Goal: Task Accomplishment & Management: Complete application form

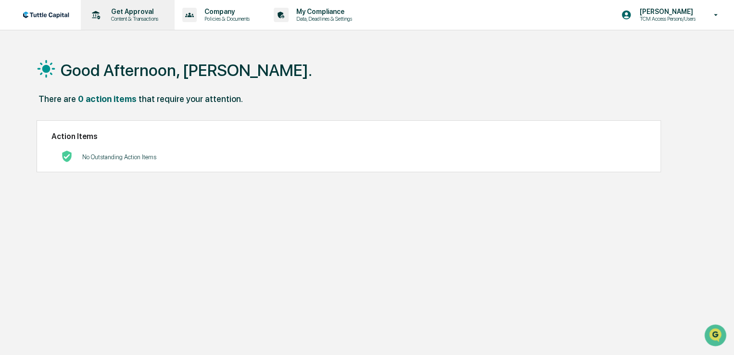
click at [127, 14] on p "Get Approval" at bounding box center [133, 12] width 60 height 8
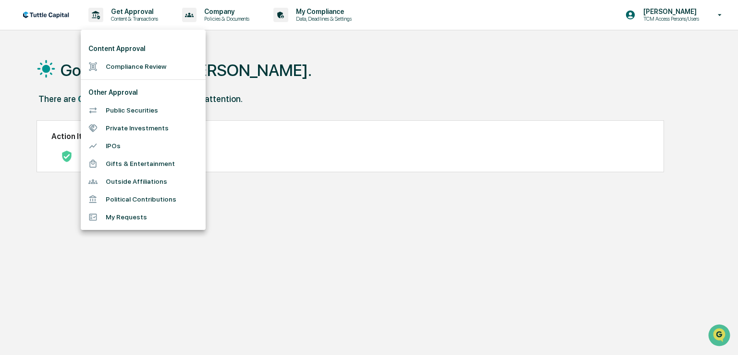
click at [116, 110] on li "Public Securities" at bounding box center [143, 110] width 125 height 18
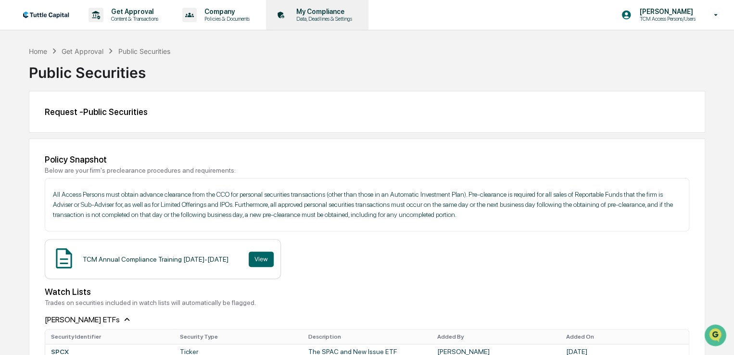
click at [325, 14] on p "My Compliance" at bounding box center [322, 12] width 68 height 8
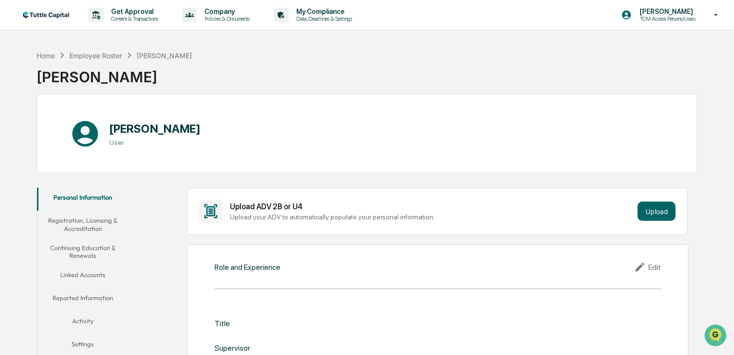
scroll to position [80, 0]
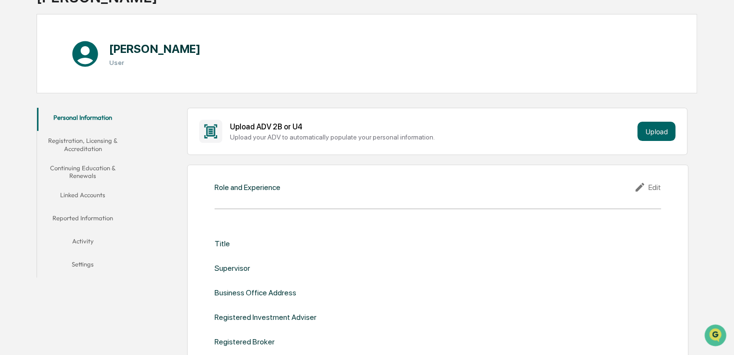
click at [81, 243] on button "Activity" at bounding box center [83, 242] width 92 height 23
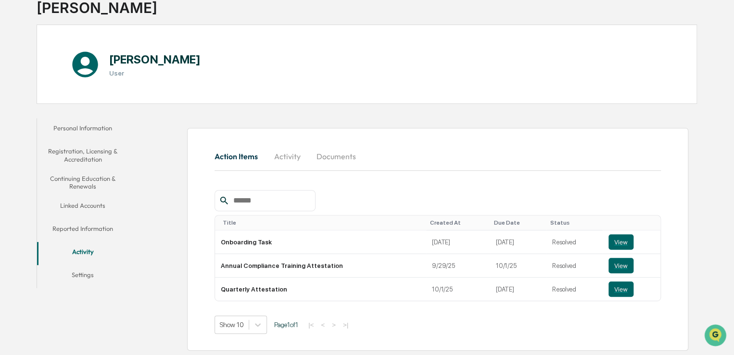
click at [286, 156] on button "Activity" at bounding box center [286, 156] width 43 height 23
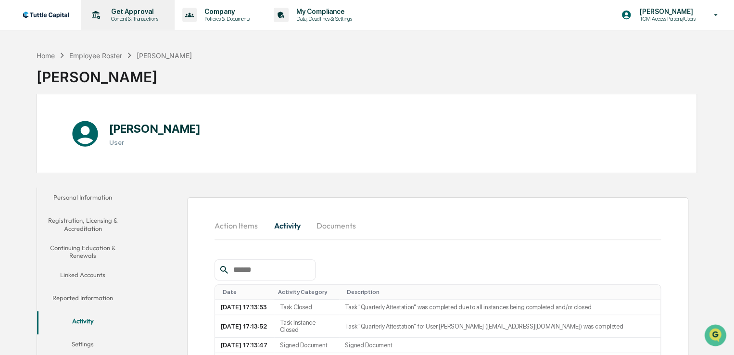
click at [132, 13] on p "Get Approval" at bounding box center [133, 12] width 60 height 8
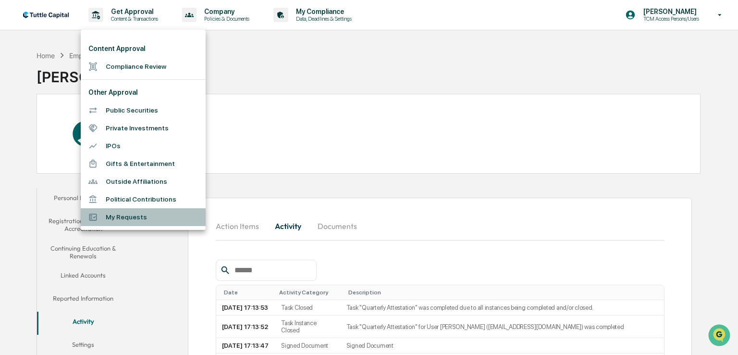
click at [127, 218] on li "My Requests" at bounding box center [143, 217] width 125 height 18
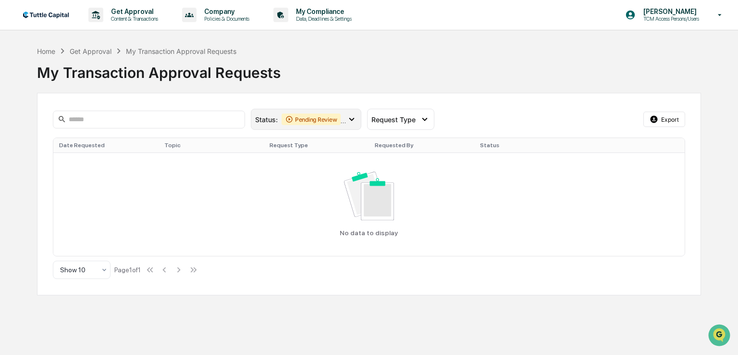
click at [352, 121] on icon at bounding box center [352, 119] width 11 height 11
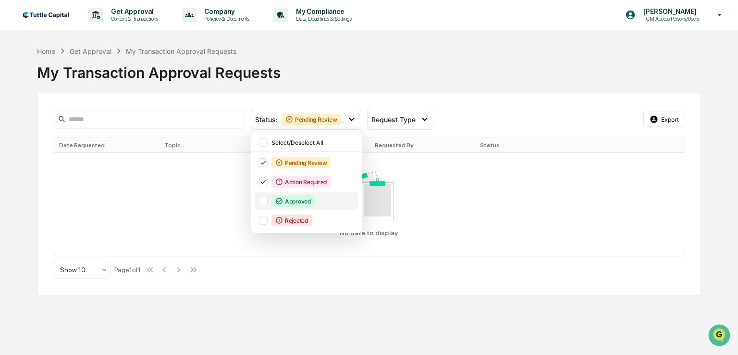
click at [298, 201] on div "Approved" at bounding box center [293, 201] width 43 height 12
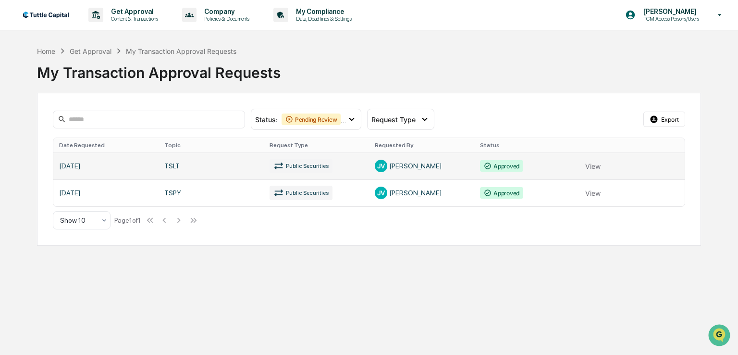
click at [592, 165] on link at bounding box center [369, 165] width 632 height 27
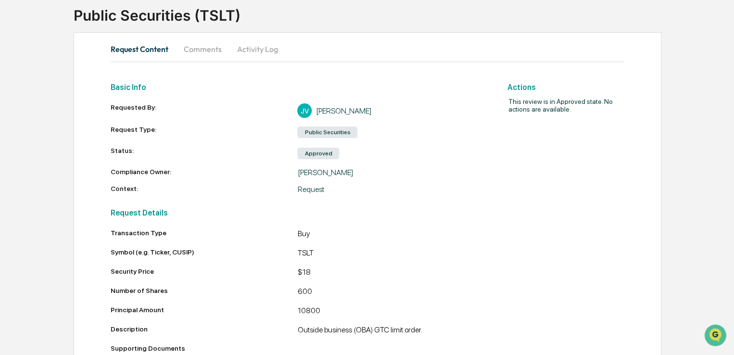
scroll to position [80, 0]
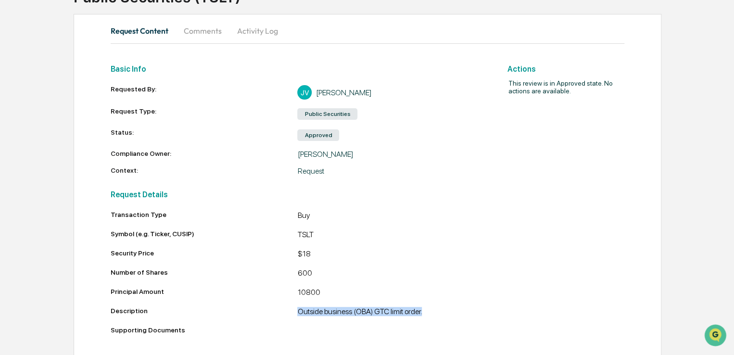
drag, startPoint x: 426, startPoint y: 316, endPoint x: 289, endPoint y: 316, distance: 137.0
click at [292, 316] on div "Description Outside business (OBA) GTC limit order." at bounding box center [297, 313] width 373 height 12
copy div "Outside business (OBA) GTC limit order."
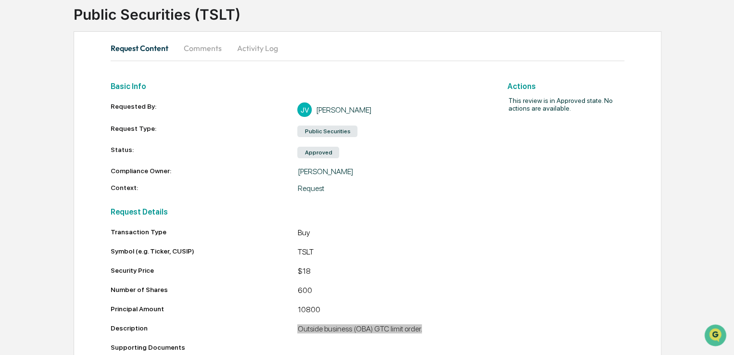
scroll to position [86, 0]
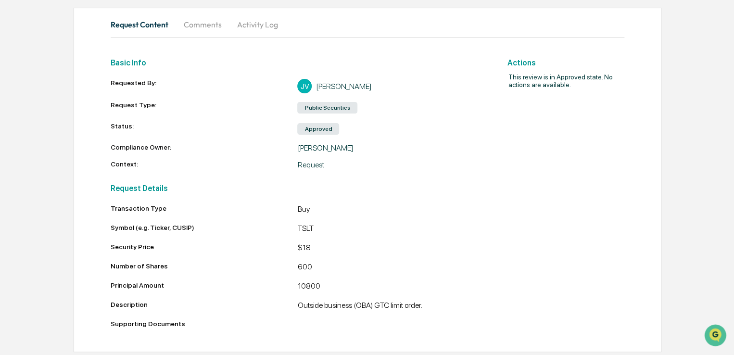
click at [444, 252] on div "$18" at bounding box center [390, 249] width 187 height 12
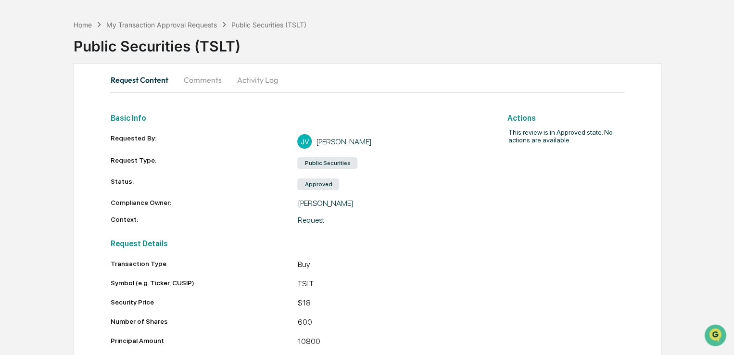
scroll to position [0, 0]
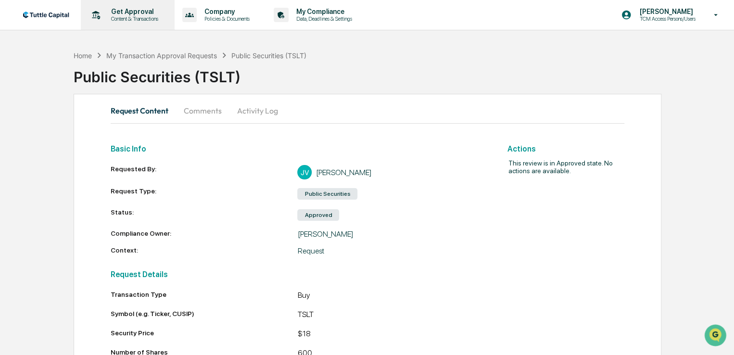
click at [145, 16] on p "Content & Transactions" at bounding box center [133, 18] width 60 height 7
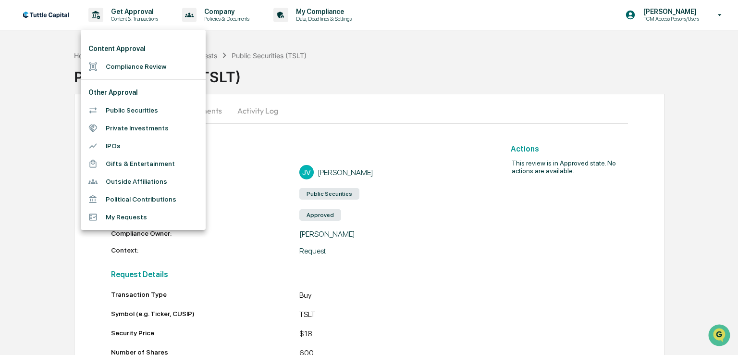
click at [127, 109] on li "Public Securities" at bounding box center [143, 110] width 125 height 18
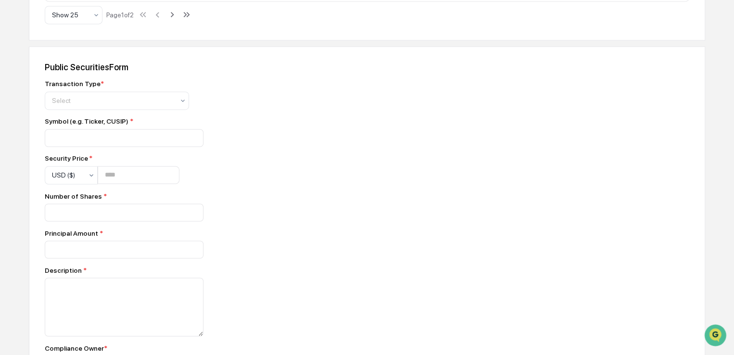
scroll to position [641, 0]
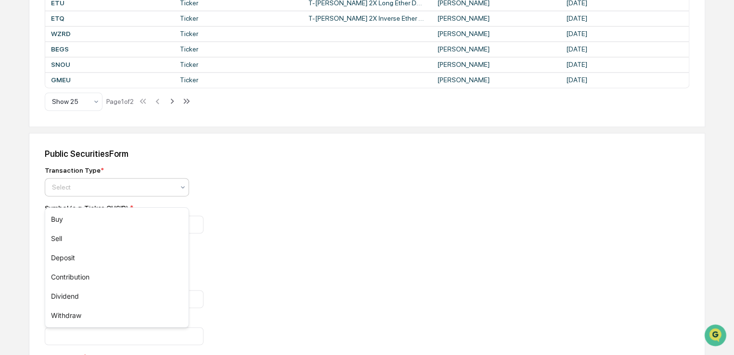
click at [120, 192] on div at bounding box center [113, 187] width 122 height 10
click at [97, 242] on div "Sell" at bounding box center [116, 238] width 143 height 19
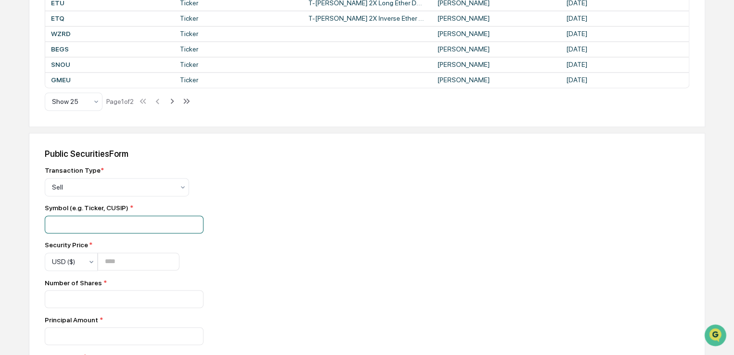
click at [110, 231] on input at bounding box center [124, 224] width 159 height 18
type input "****"
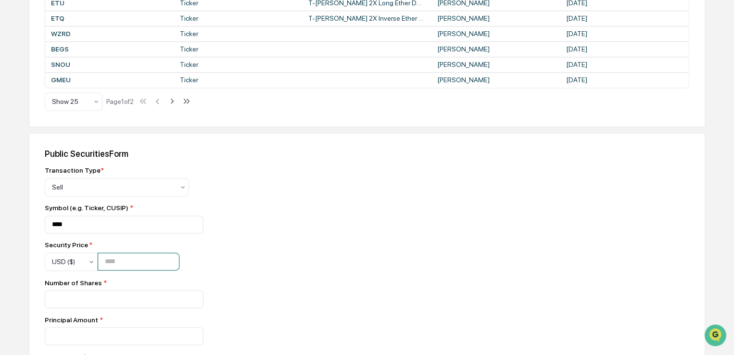
click at [129, 270] on input "number" at bounding box center [139, 261] width 82 height 18
type input "*****"
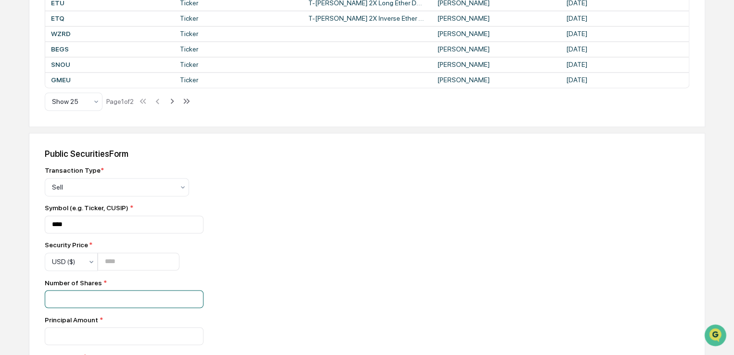
click at [89, 308] on input "number" at bounding box center [124, 299] width 159 height 18
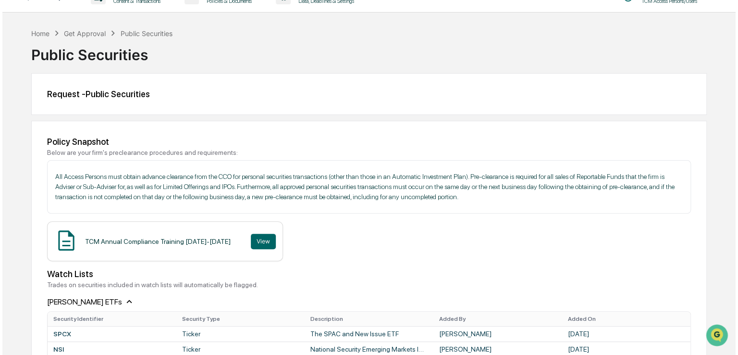
scroll to position [0, 0]
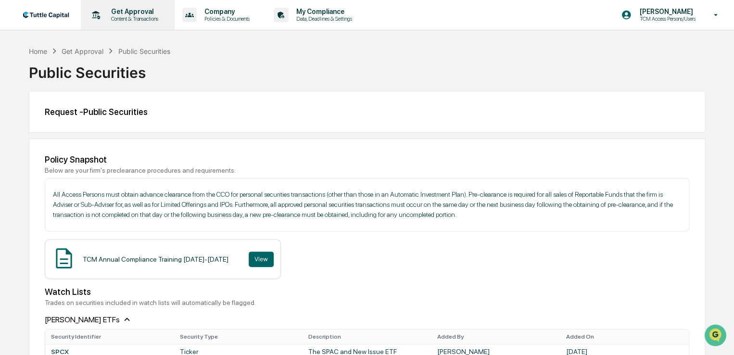
type input "***"
click at [133, 14] on p "Get Approval" at bounding box center [133, 12] width 60 height 8
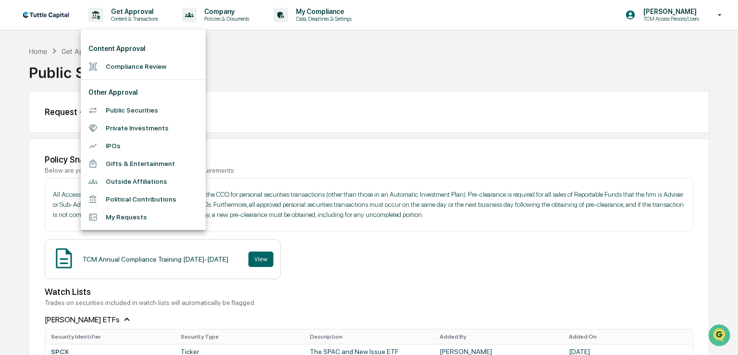
click at [125, 217] on li "My Requests" at bounding box center [143, 217] width 125 height 18
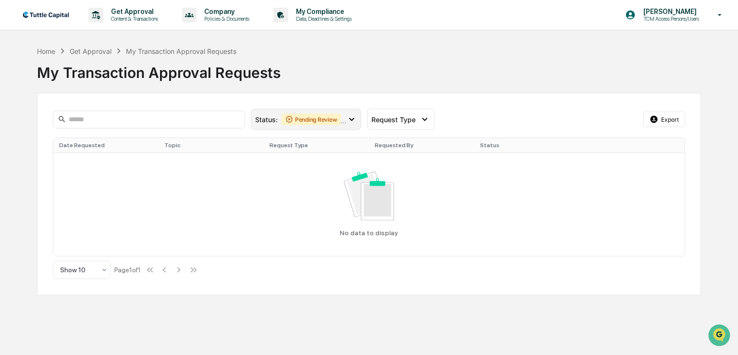
click at [356, 116] on div "Status : Pending Review Action Required" at bounding box center [306, 119] width 111 height 21
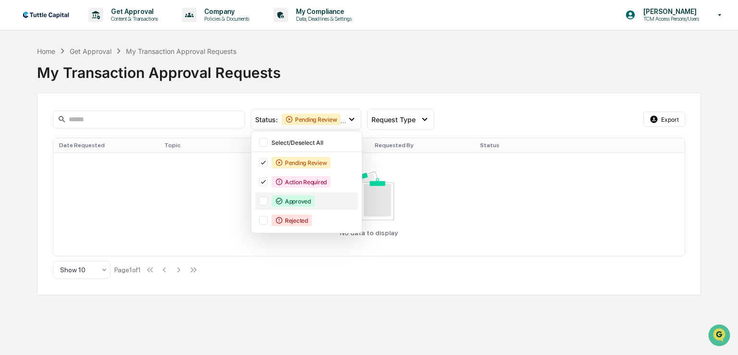
click at [304, 201] on div "Approved" at bounding box center [293, 201] width 43 height 12
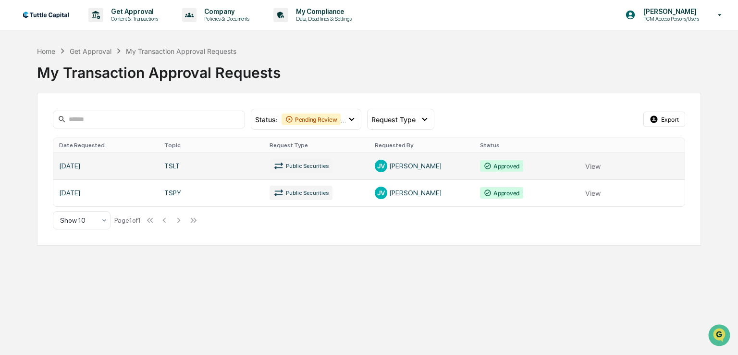
click at [597, 166] on link at bounding box center [369, 165] width 632 height 27
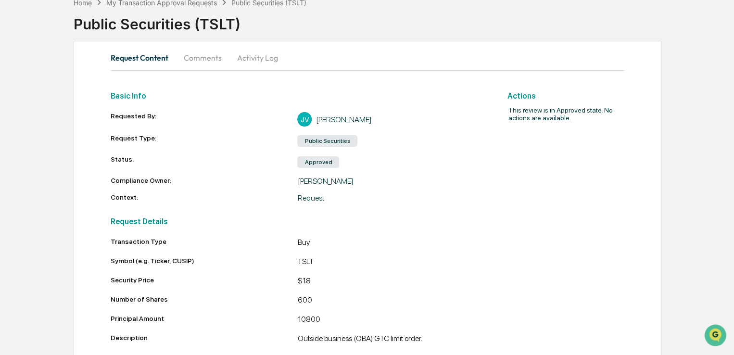
scroll to position [86, 0]
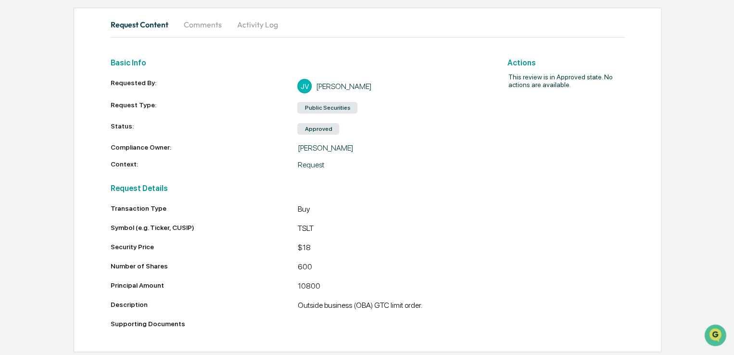
click at [686, 190] on div "Home My Transaction Approval Requests Public Securities (TSLT) Public Securitie…" at bounding box center [367, 156] width 734 height 392
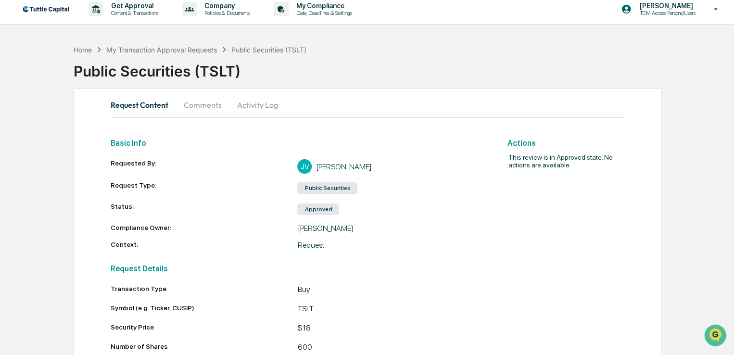
scroll to position [0, 0]
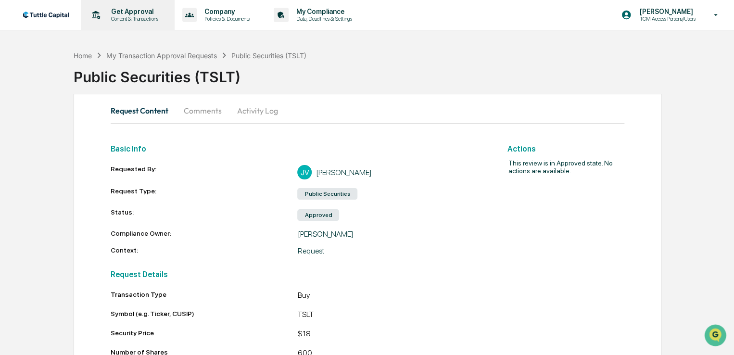
click at [133, 9] on p "Get Approval" at bounding box center [133, 12] width 60 height 8
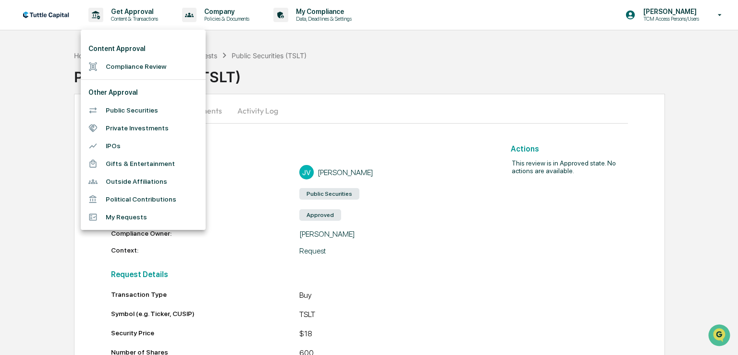
click at [126, 111] on li "Public Securities" at bounding box center [143, 110] width 125 height 18
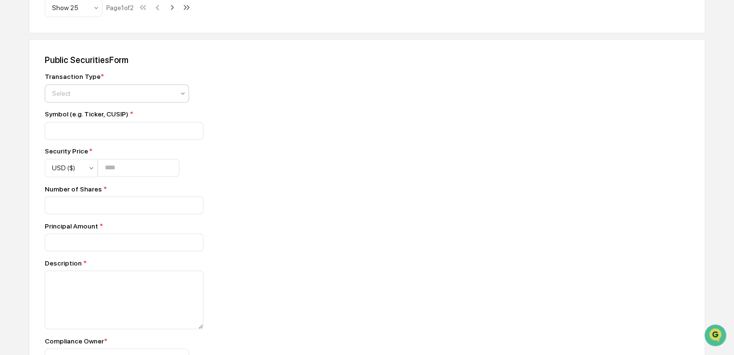
scroll to position [721, 0]
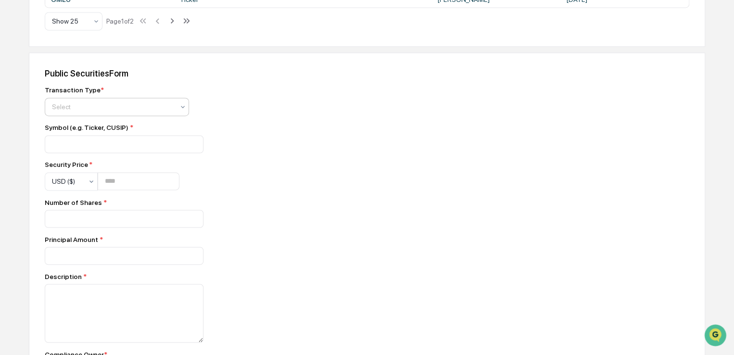
click at [116, 112] on div at bounding box center [113, 107] width 122 height 10
click at [115, 112] on div at bounding box center [113, 107] width 122 height 10
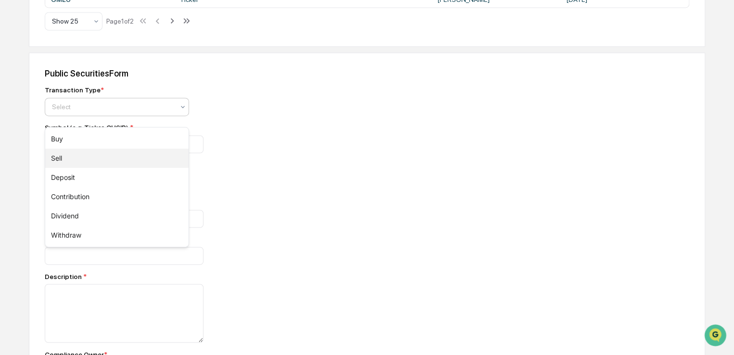
click at [69, 161] on div "Sell" at bounding box center [116, 158] width 143 height 19
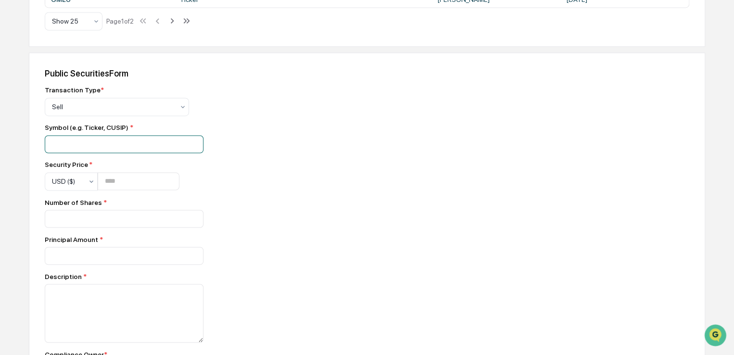
click at [79, 150] on input at bounding box center [124, 144] width 159 height 18
type input "****"
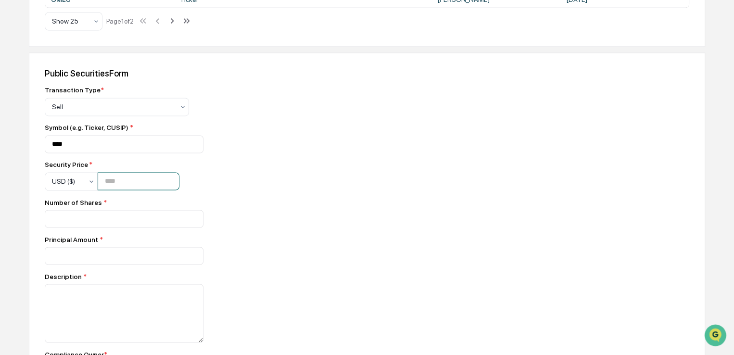
click at [131, 190] on input "number" at bounding box center [139, 181] width 82 height 18
type input "****"
click at [112, 227] on input "number" at bounding box center [124, 219] width 159 height 18
type input "***"
click at [159, 264] on input "number" at bounding box center [124, 256] width 159 height 18
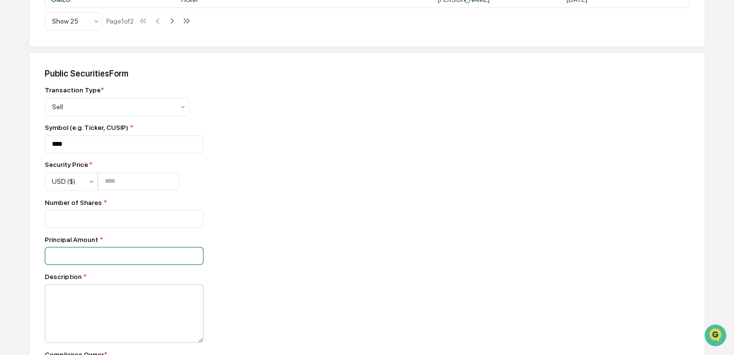
type input "*****"
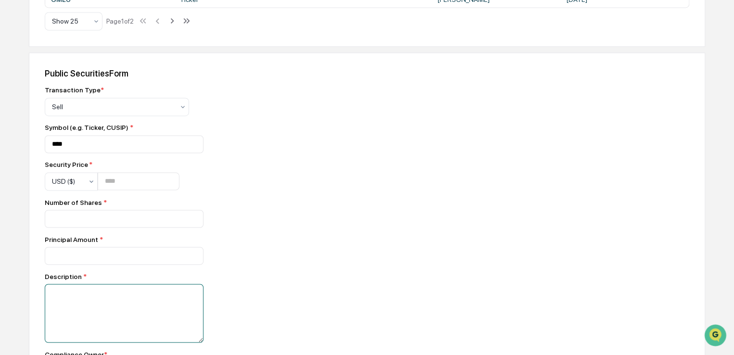
click at [127, 314] on textarea at bounding box center [124, 313] width 159 height 59
paste textarea "**********"
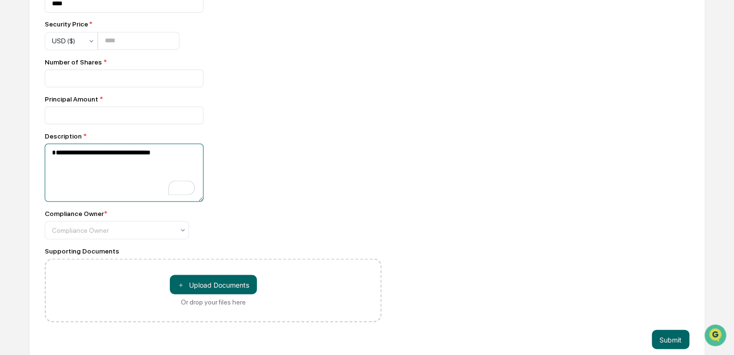
scroll to position [881, 0]
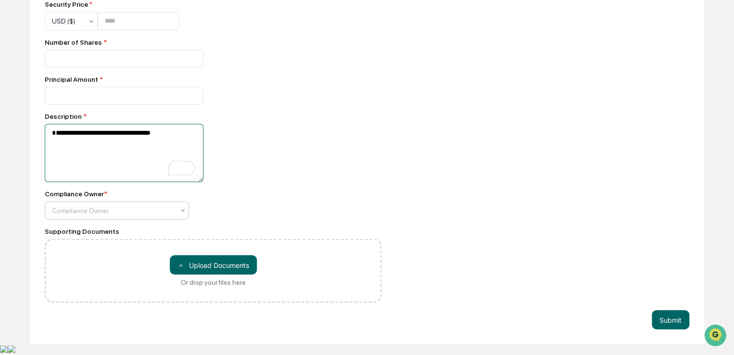
type textarea "**********"
click at [181, 214] on icon at bounding box center [183, 210] width 8 height 8
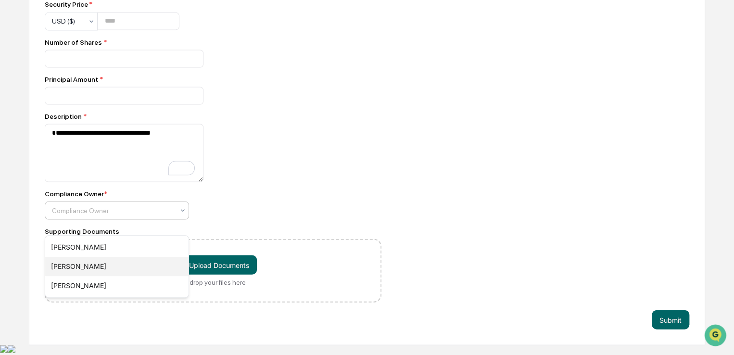
click at [81, 265] on div "[PERSON_NAME]" at bounding box center [116, 266] width 143 height 19
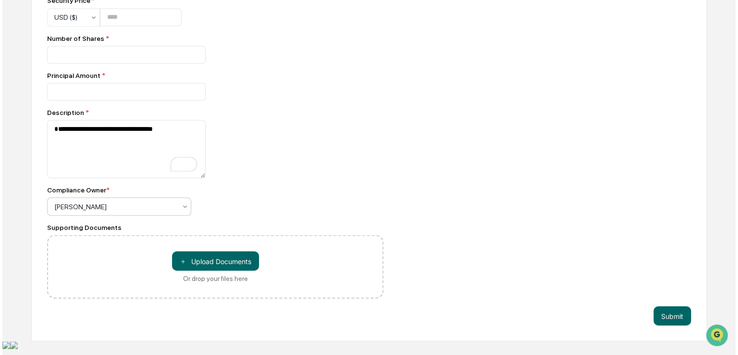
scroll to position [885, 0]
click at [667, 324] on button "Submit" at bounding box center [669, 314] width 37 height 19
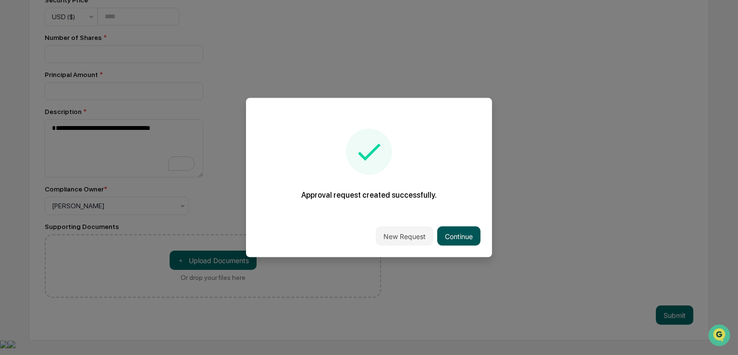
click at [450, 233] on button "Continue" at bounding box center [458, 235] width 43 height 19
